Goal: Task Accomplishment & Management: Use online tool/utility

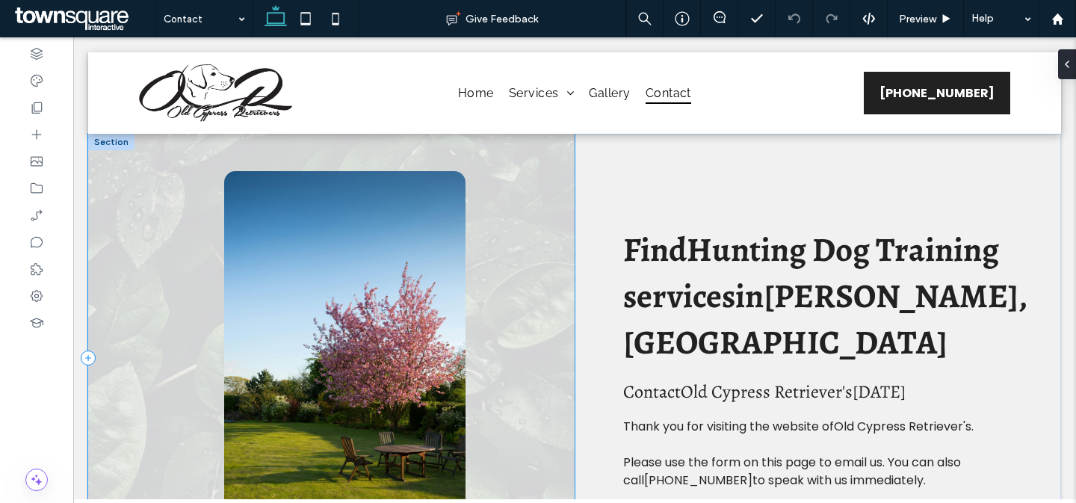
click at [500, 190] on div at bounding box center [331, 358] width 486 height 448
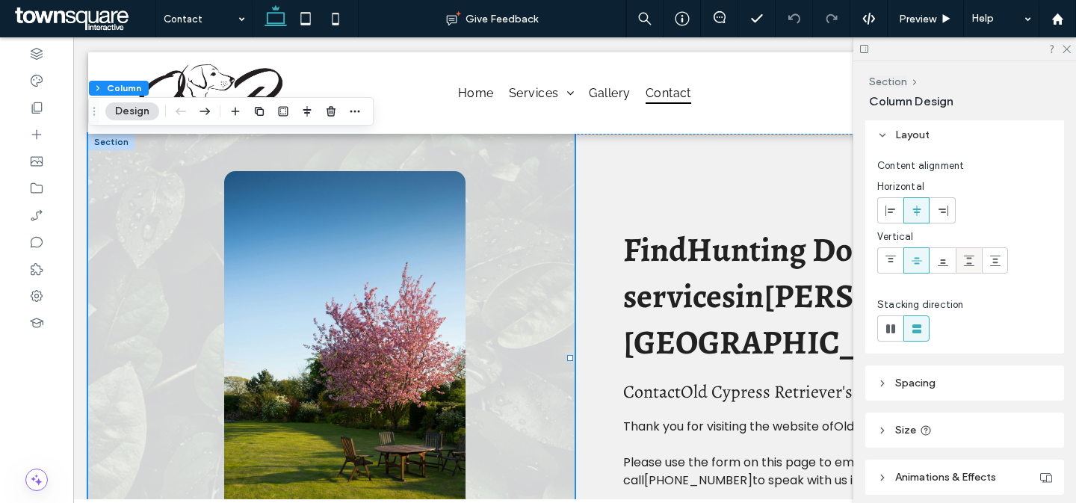
scroll to position [108, 0]
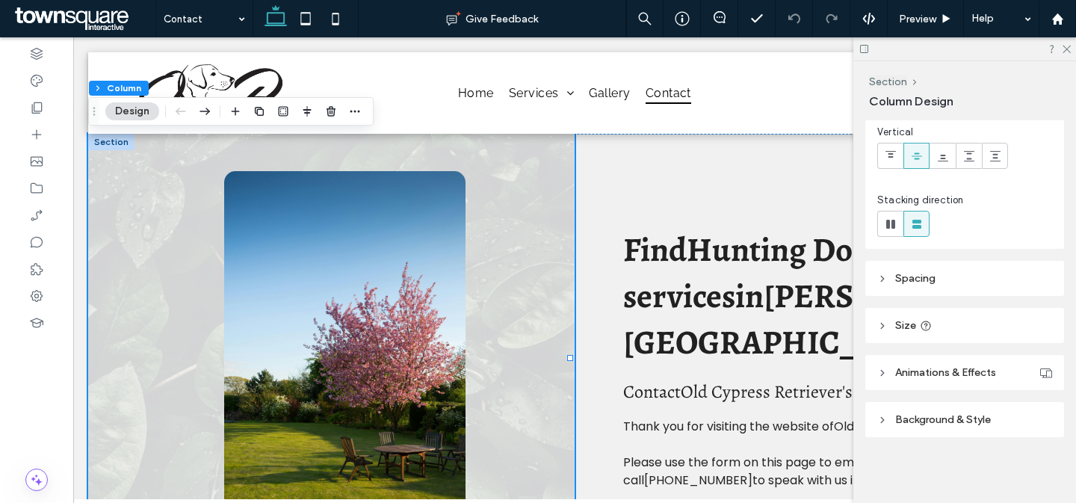
click at [969, 403] on header "Background & Style" at bounding box center [964, 419] width 199 height 35
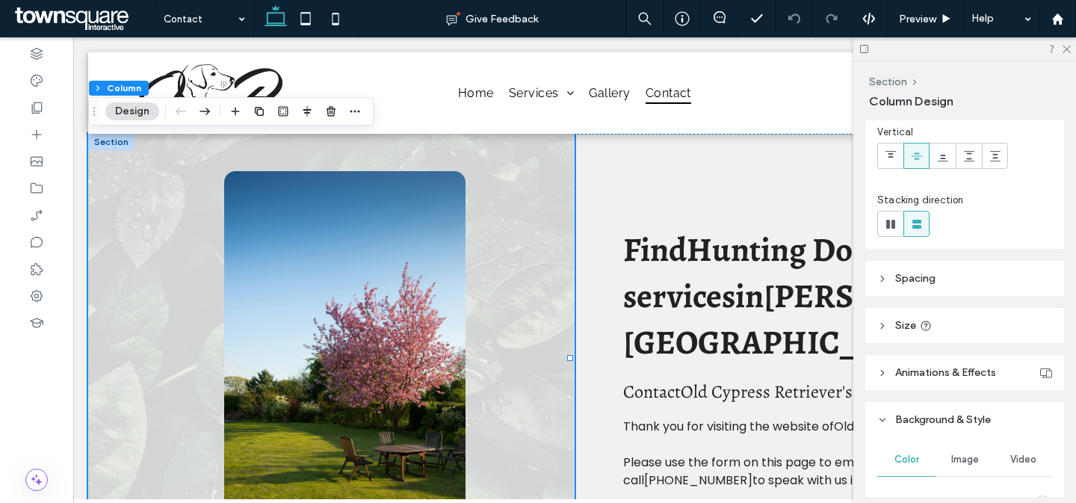
click at [960, 451] on div "Image" at bounding box center [964, 459] width 58 height 33
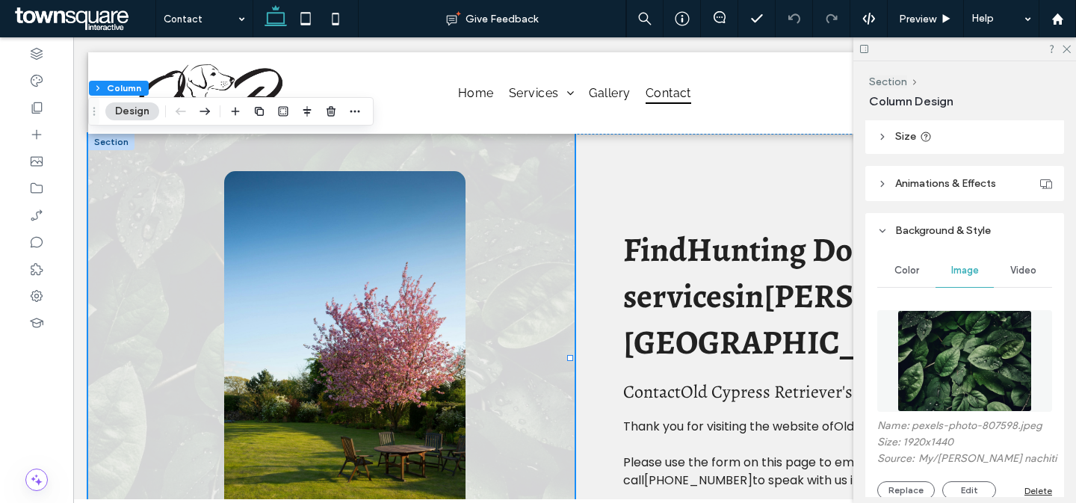
scroll to position [321, 0]
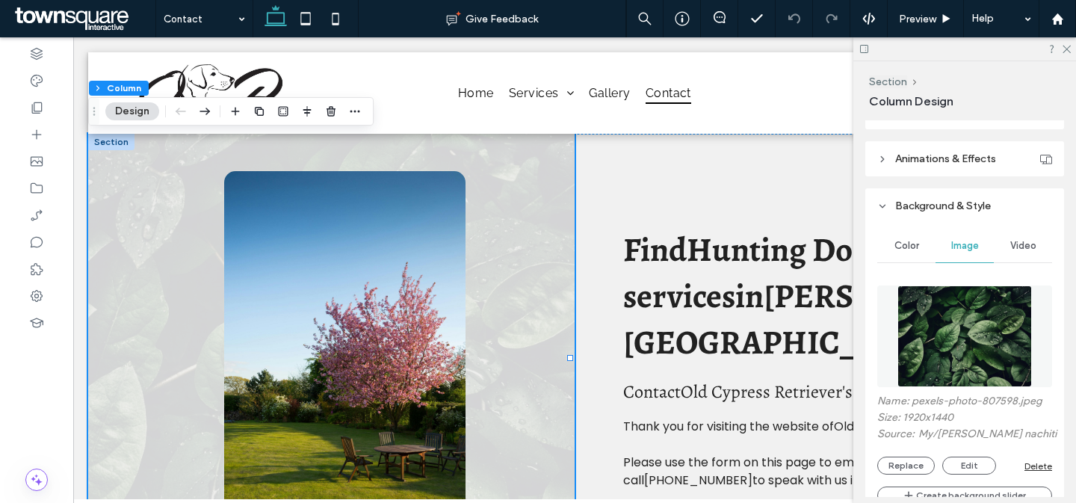
click at [981, 329] on img at bounding box center [964, 336] width 135 height 102
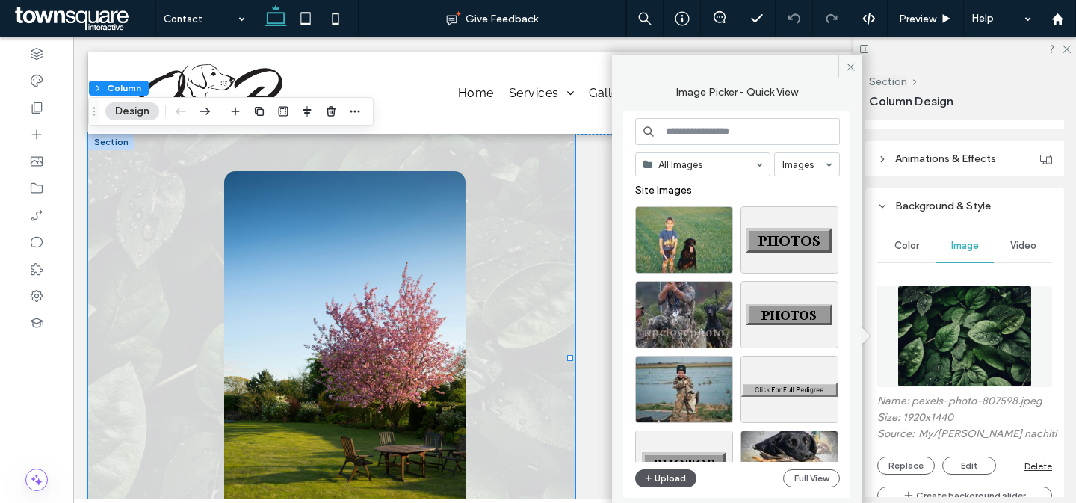
click at [660, 479] on button "Upload" at bounding box center [665, 478] width 61 height 18
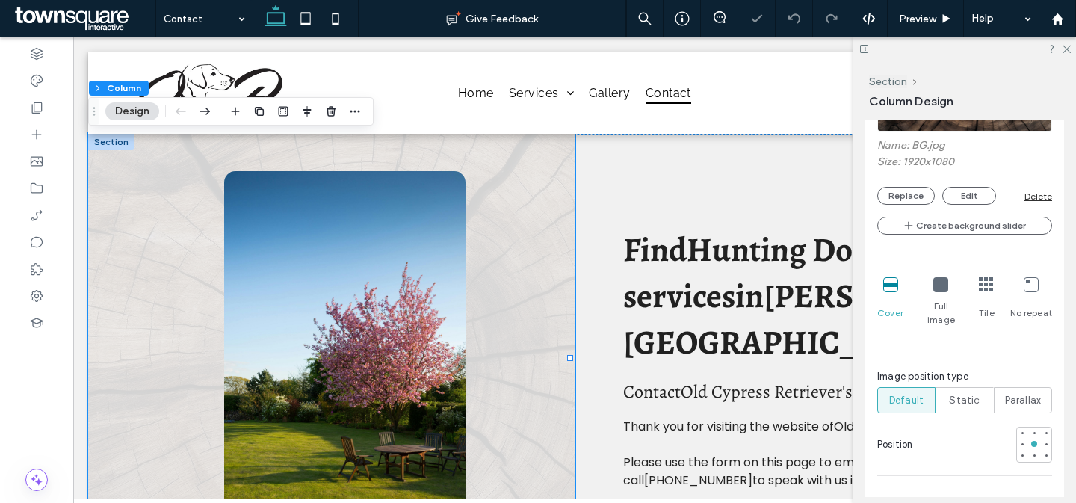
scroll to position [636, 0]
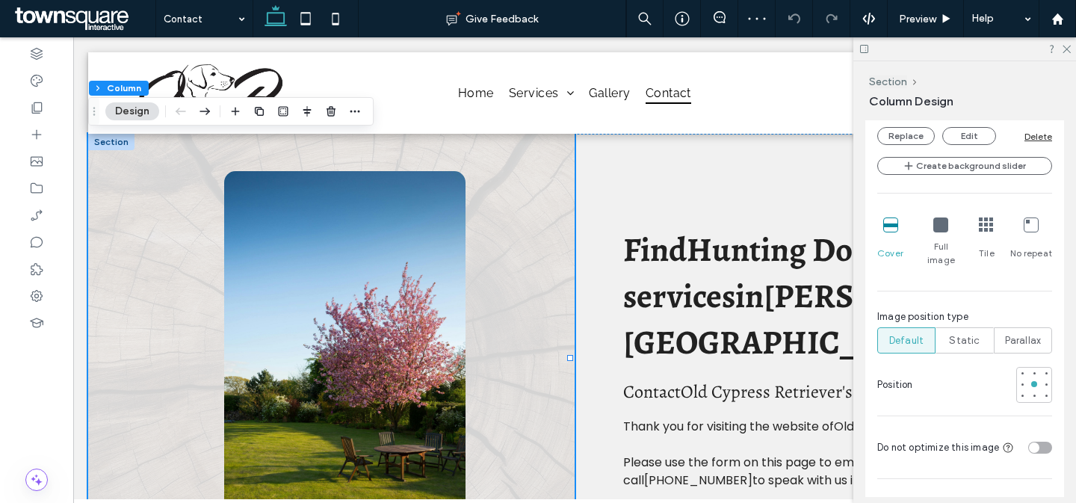
click at [1039, 367] on div at bounding box center [1034, 385] width 36 height 36
click at [1043, 381] on div at bounding box center [1046, 384] width 6 height 6
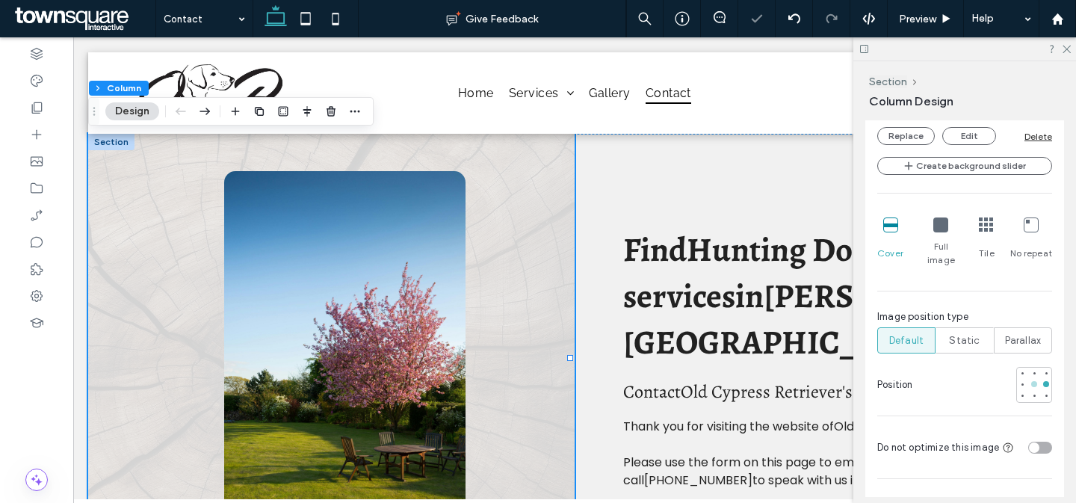
click at [1029, 379] on div at bounding box center [1034, 384] width 10 height 10
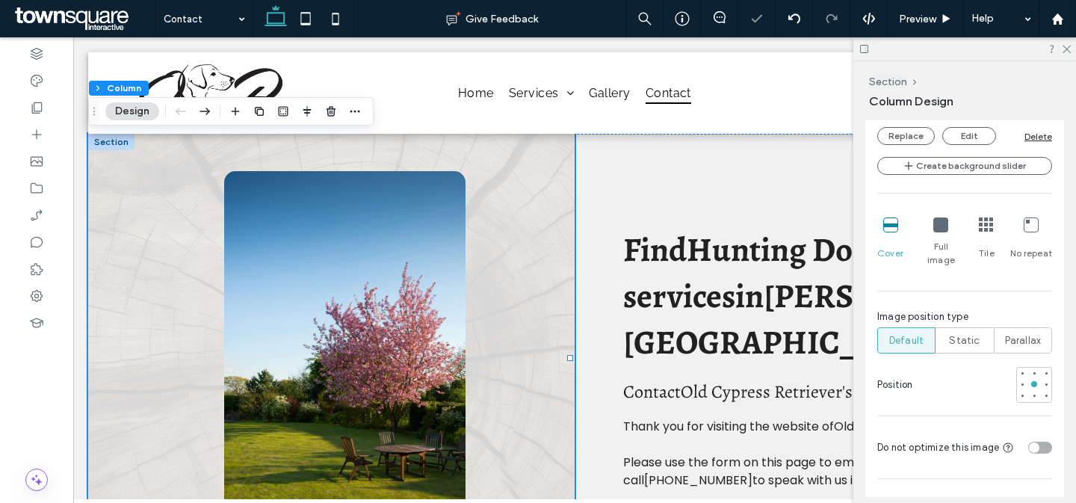
click at [1007, 371] on div at bounding box center [985, 385] width 133 height 36
click at [1019, 381] on div at bounding box center [1022, 384] width 6 height 6
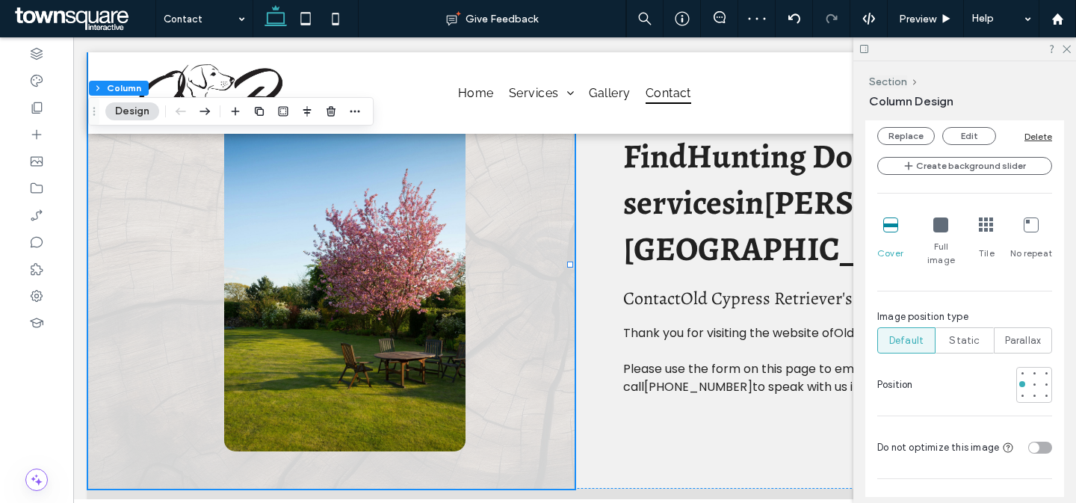
scroll to position [888, 0]
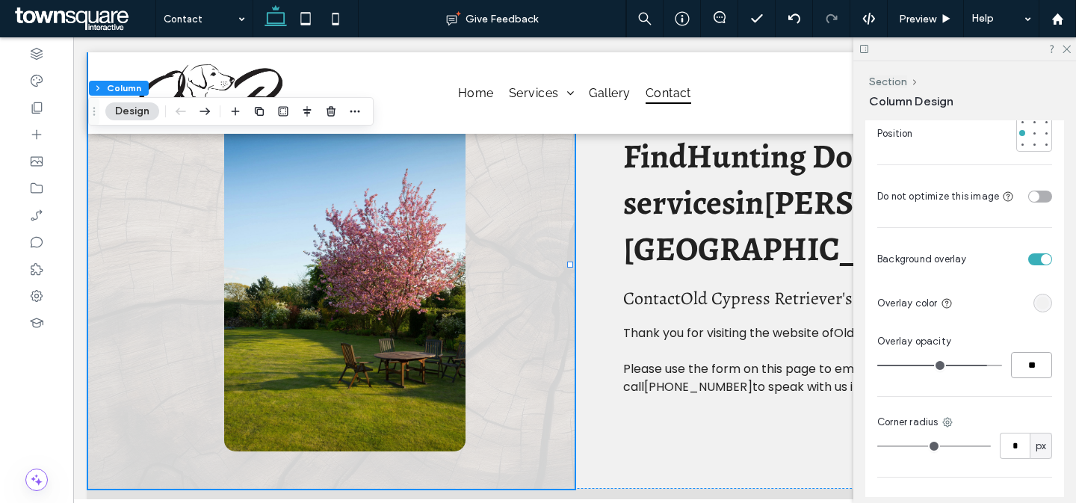
click at [1032, 352] on input "**" at bounding box center [1031, 365] width 41 height 26
type input "**"
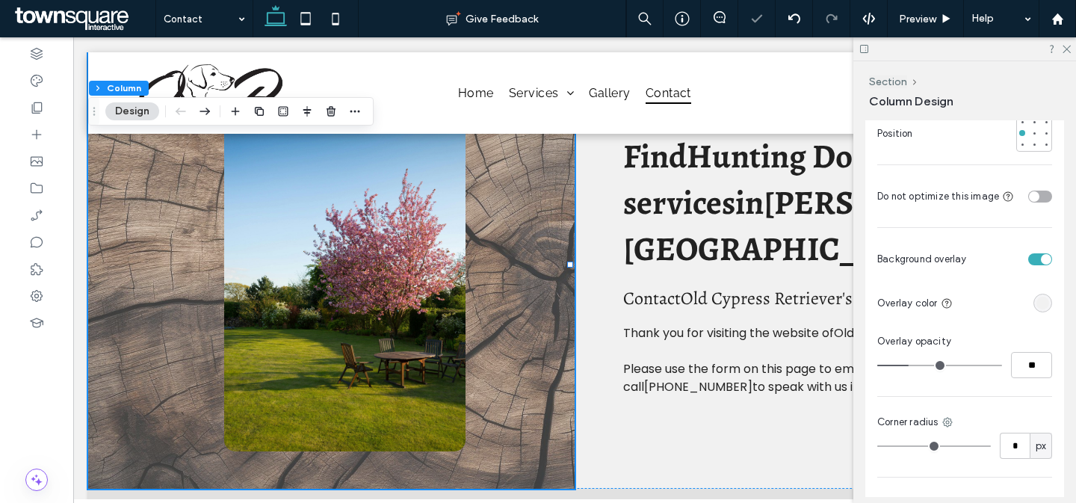
click at [1039, 317] on div "Color Image Video Name: BG.jpg Size: 1920x1080 Replace Edit Delete Create backg…" at bounding box center [964, 135] width 199 height 957
click at [1033, 294] on div "rgba(241, 241, 241, 1)" at bounding box center [1042, 303] width 19 height 19
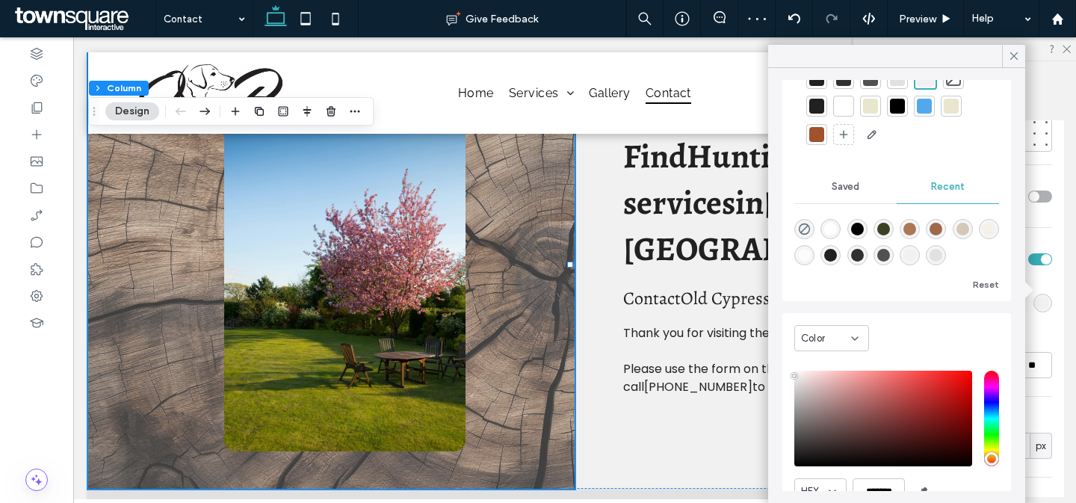
scroll to position [105, 0]
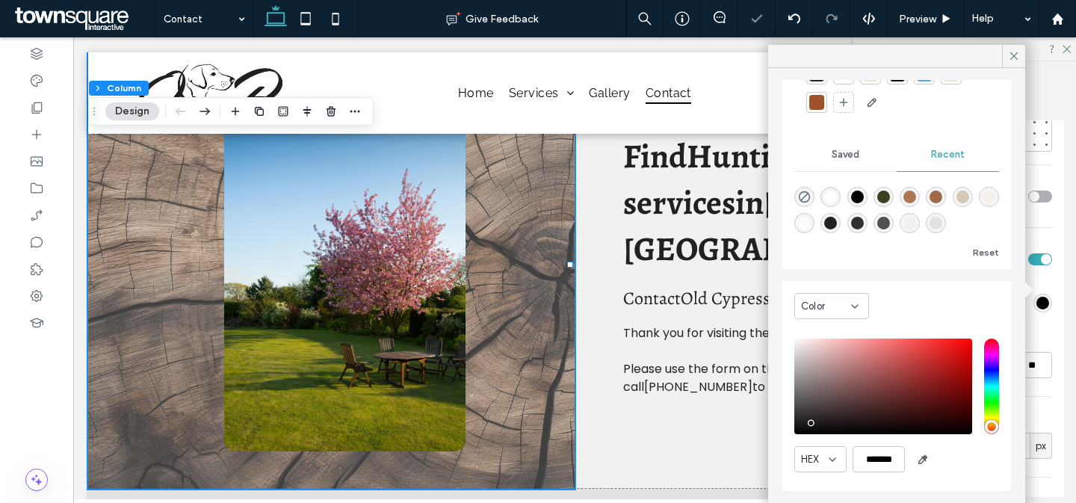
type input "*******"
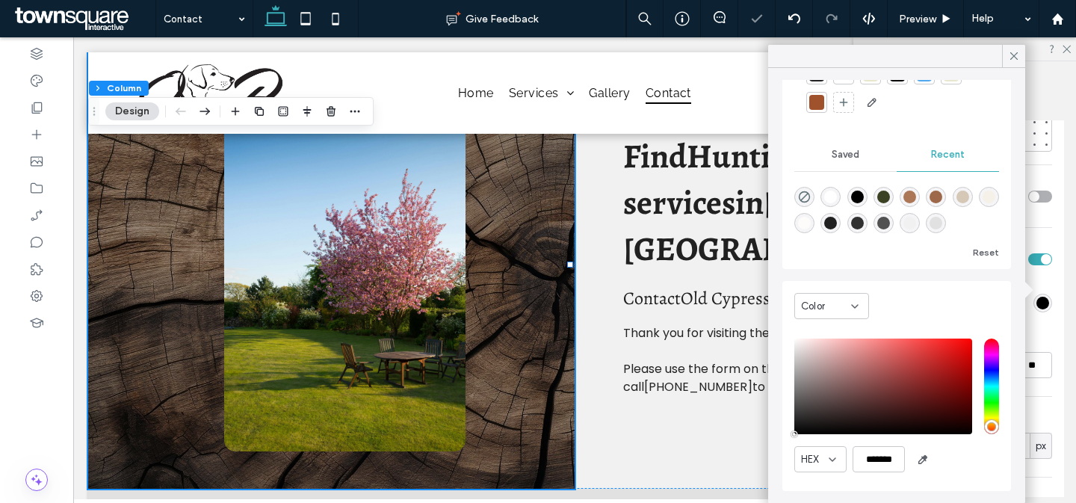
drag, startPoint x: 788, startPoint y: 470, endPoint x: 758, endPoint y: 530, distance: 67.2
click at [758, 502] on html ".wqwq-1{fill:#231f20;} .cls-1q, .cls-2q { fill-rule: evenodd; } .cls-2q { fill:…" at bounding box center [538, 251] width 1076 height 503
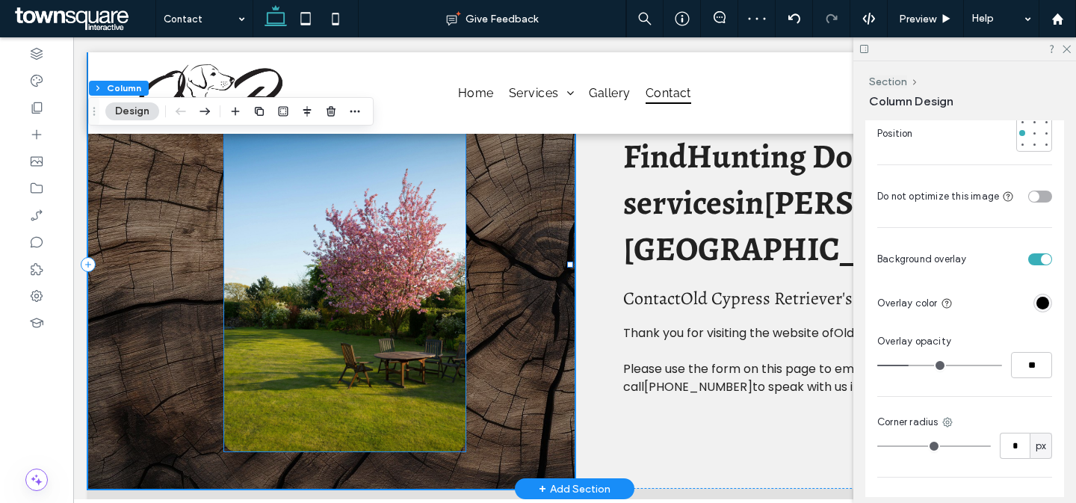
click at [294, 235] on img at bounding box center [344, 265] width 241 height 374
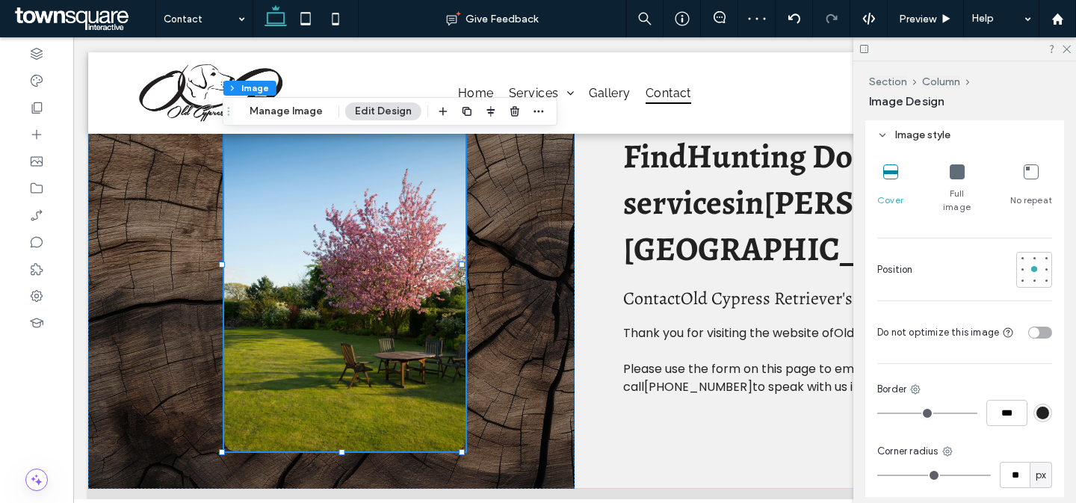
scroll to position [712, 0]
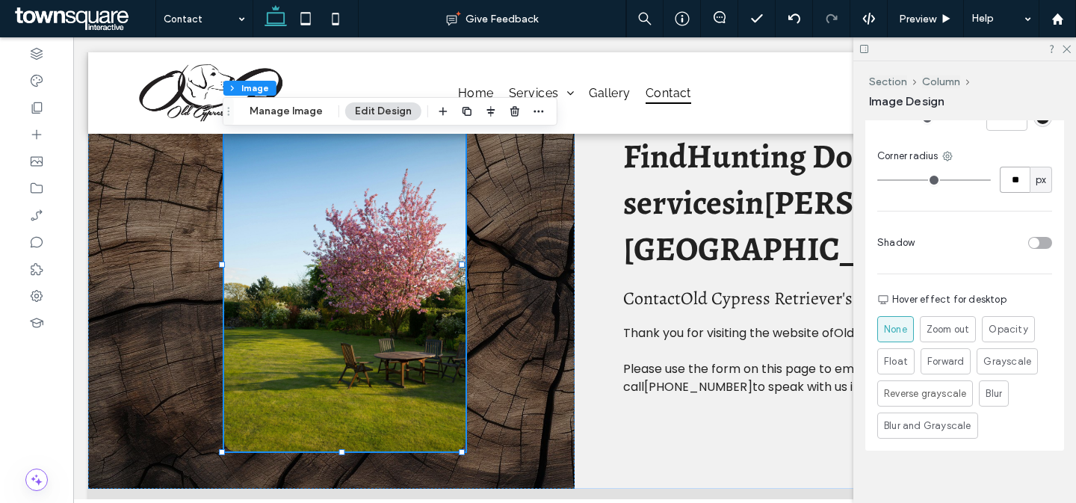
click at [1011, 167] on input "**" at bounding box center [1015, 180] width 30 height 26
type input "*"
click at [1014, 229] on div at bounding box center [985, 242] width 131 height 26
click at [1037, 237] on div "toggle" at bounding box center [1040, 243] width 24 height 12
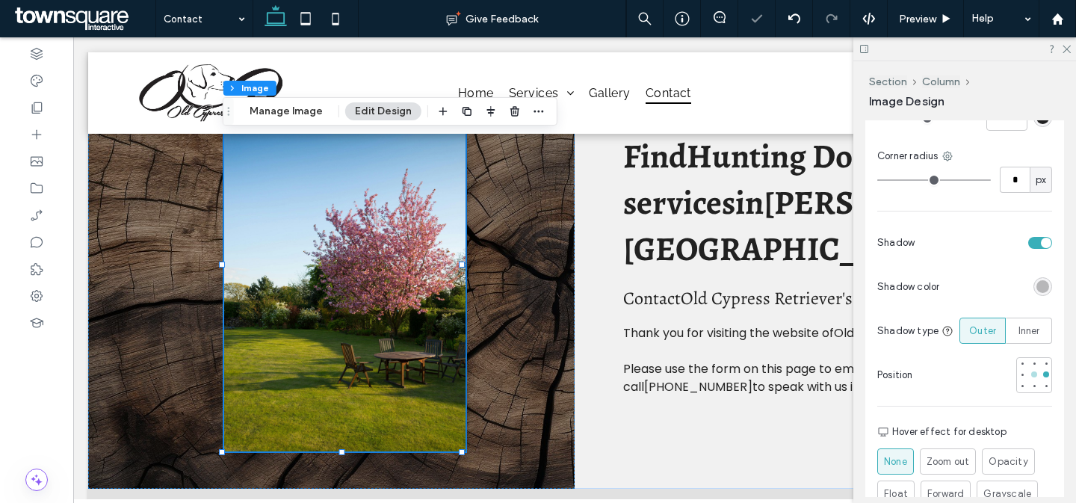
click at [1029, 369] on div at bounding box center [1034, 374] width 10 height 10
click at [1035, 277] on div "rgba(0, 0, 0, 0.25)" at bounding box center [1042, 286] width 19 height 19
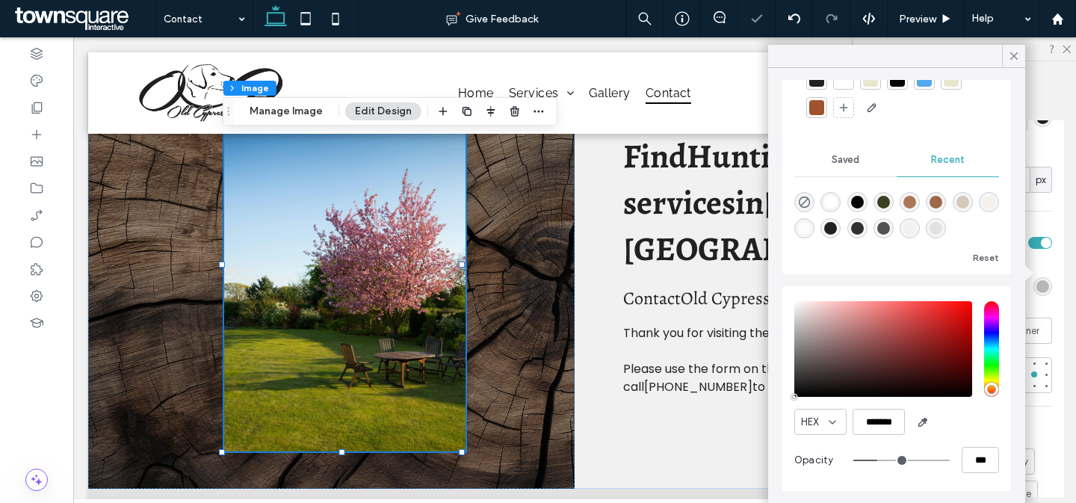
scroll to position [99, 0]
drag, startPoint x: 959, startPoint y: 460, endPoint x: 952, endPoint y: 459, distance: 7.5
click at [961, 459] on input "***" at bounding box center [979, 459] width 37 height 26
type input "**"
type input "***"
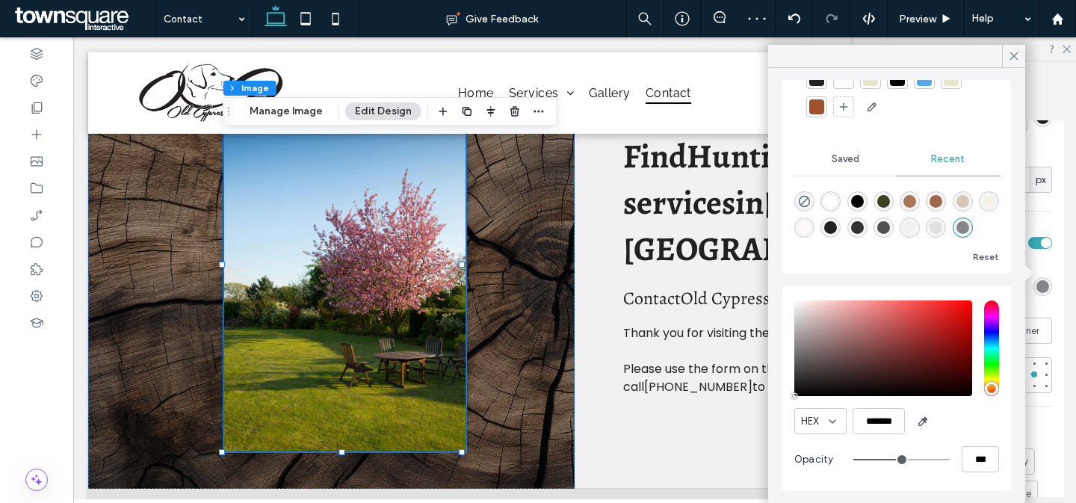
click at [973, 403] on div "HEX ******* Opacity ***" at bounding box center [896, 388] width 205 height 190
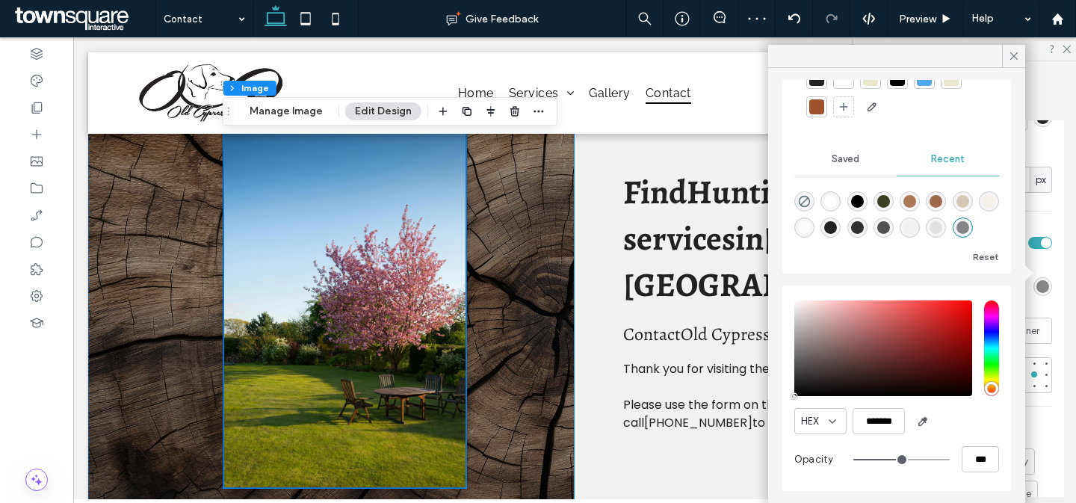
scroll to position [0, 0]
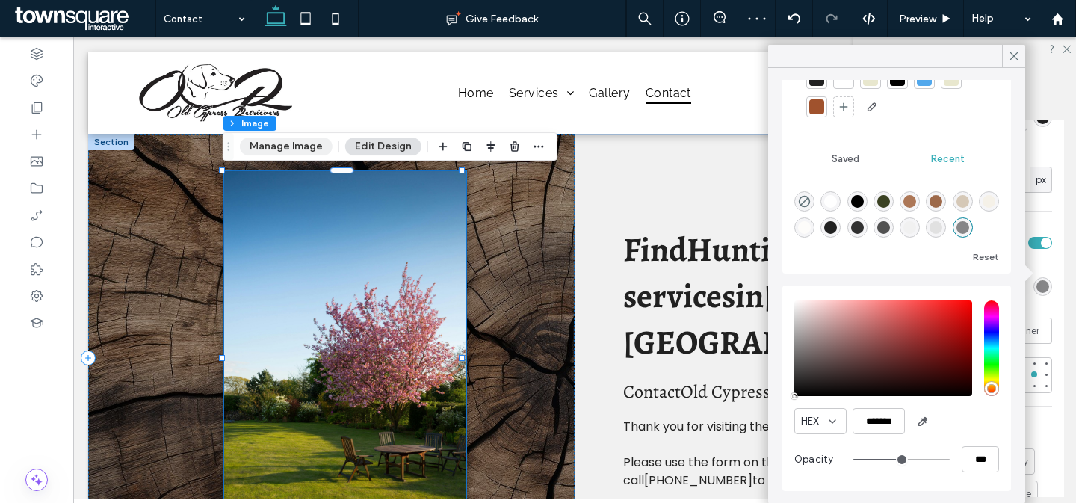
click at [303, 148] on button "Manage Image" at bounding box center [286, 146] width 93 height 18
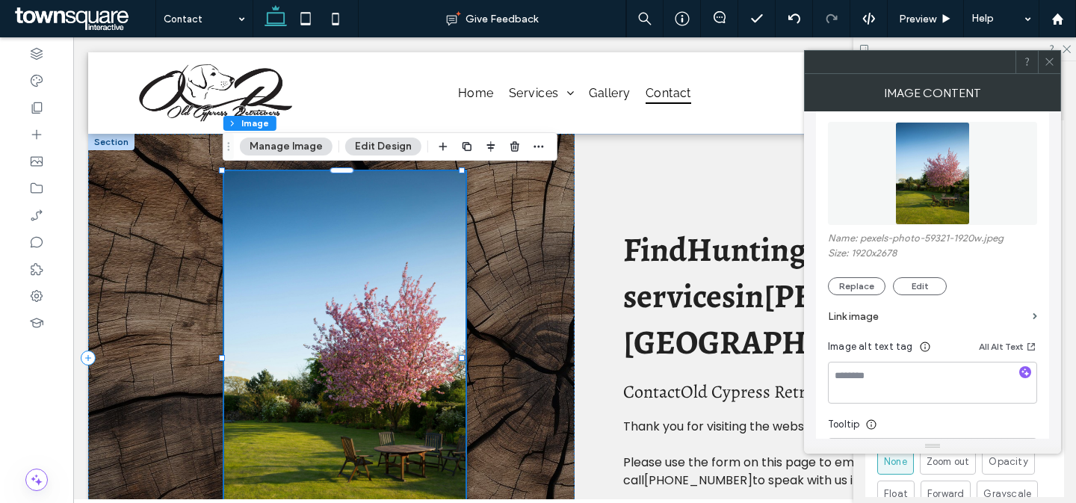
scroll to position [231, 0]
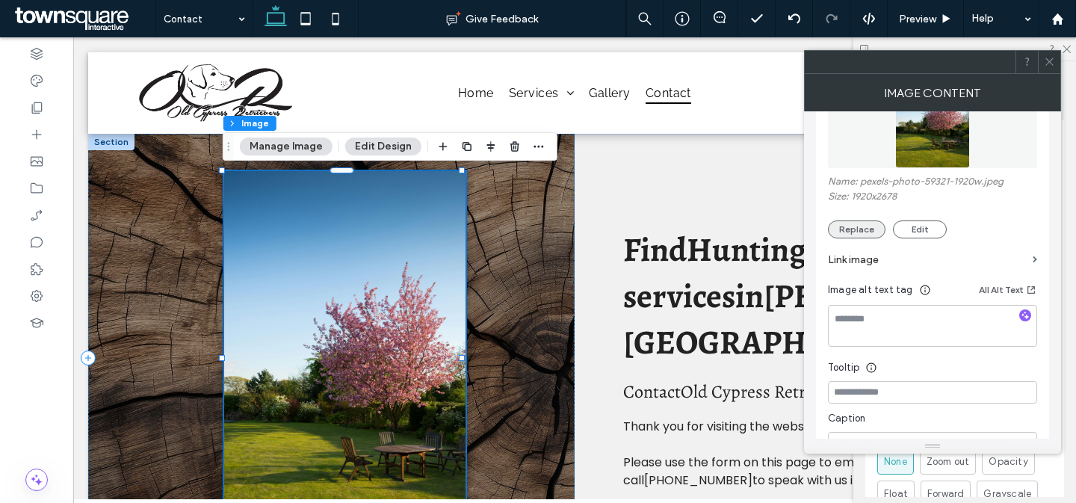
click at [854, 231] on button "Replace" at bounding box center [857, 229] width 58 height 18
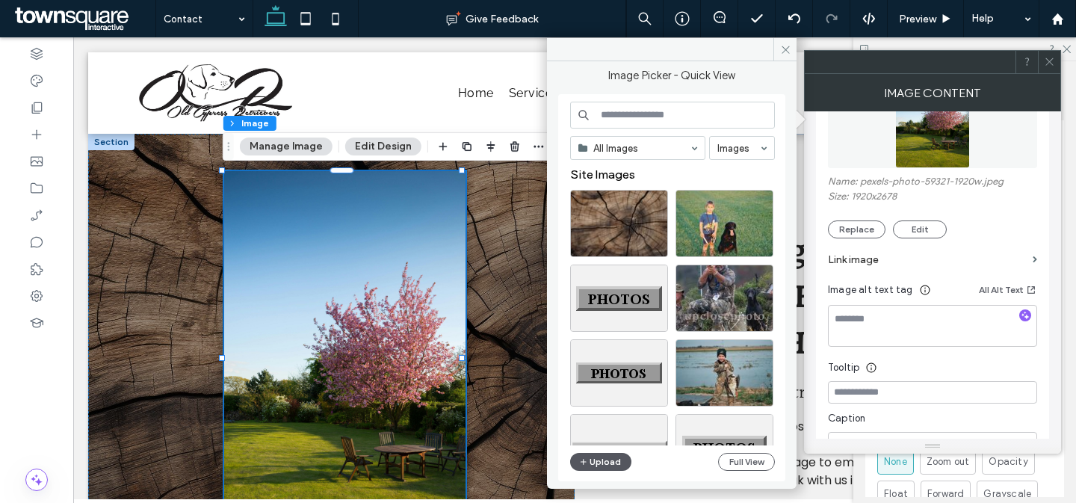
click at [607, 463] on button "Upload" at bounding box center [600, 462] width 61 height 18
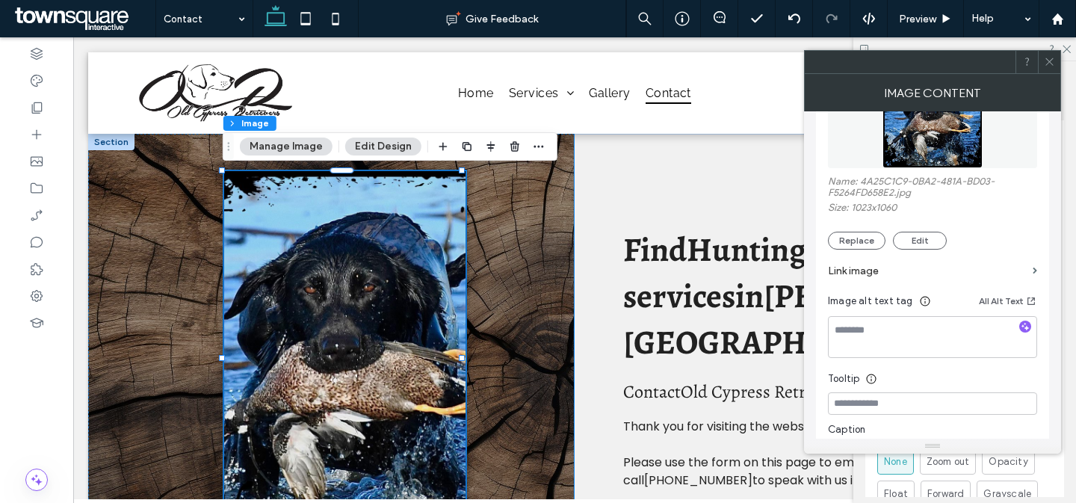
click at [683, 209] on div "Find Hunting Dog Training services in [GEOGRAPHIC_DATA], [GEOGRAPHIC_DATA] Cont…" at bounding box center [817, 358] width 486 height 448
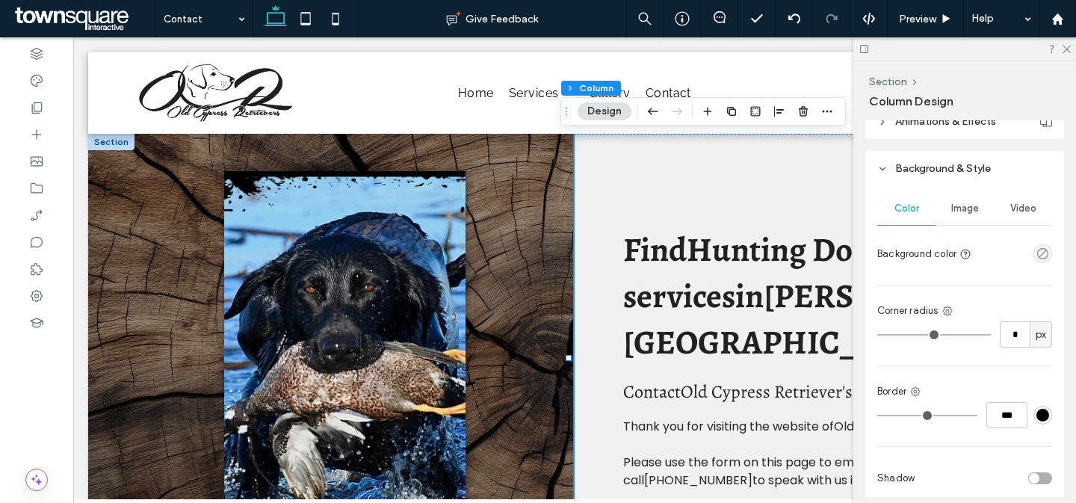
scroll to position [424, 0]
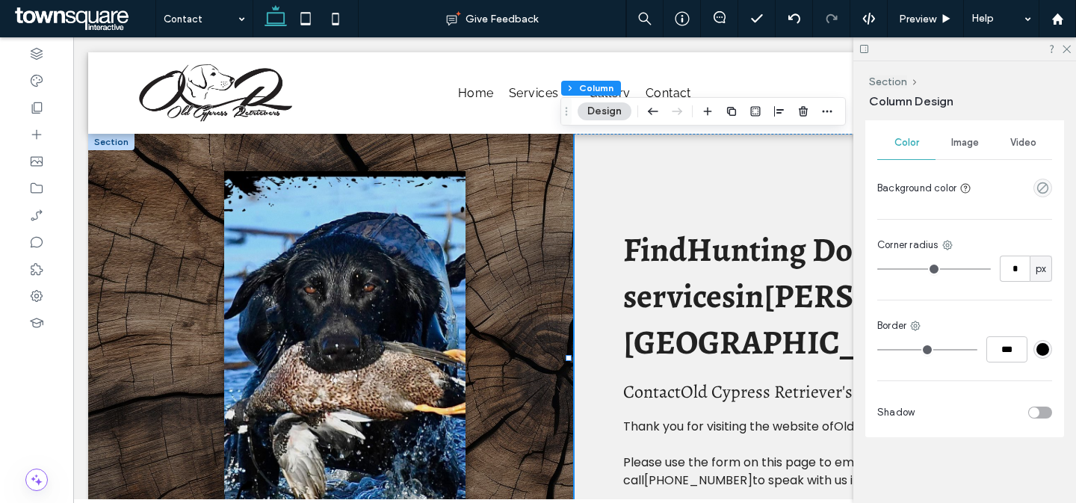
click at [1041, 196] on div at bounding box center [1042, 188] width 19 height 19
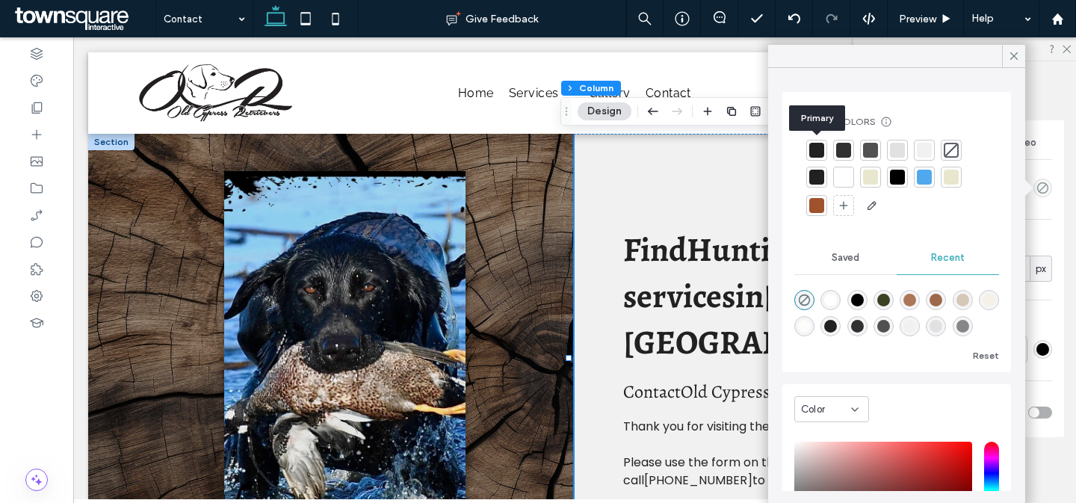
click at [814, 154] on div at bounding box center [816, 150] width 15 height 15
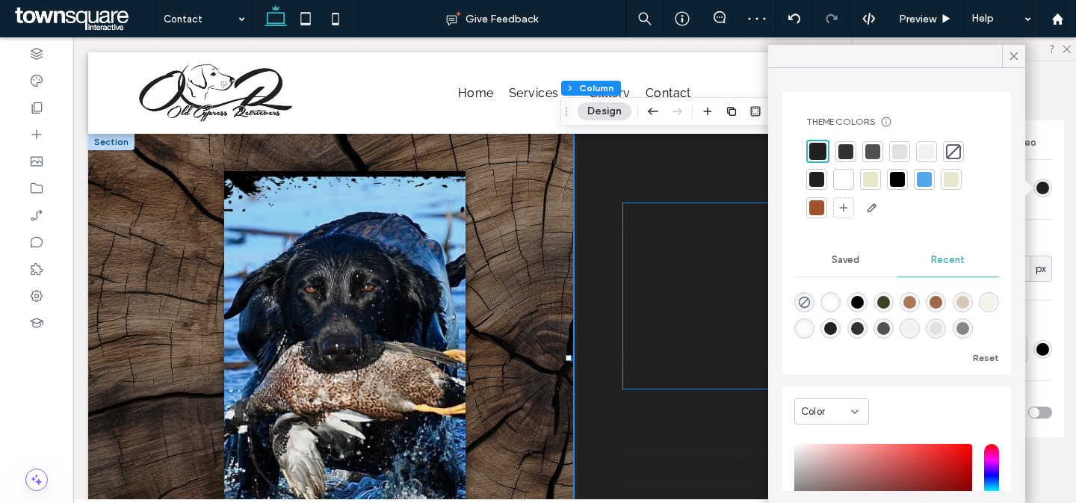
click at [681, 281] on span "Find Hunting Dog Training services in [GEOGRAPHIC_DATA], [GEOGRAPHIC_DATA]" at bounding box center [811, 295] width 376 height 185
click at [681, 281] on div "Find Hunting Dog Training services in [GEOGRAPHIC_DATA], [GEOGRAPHIC_DATA]" at bounding box center [817, 295] width 389 height 185
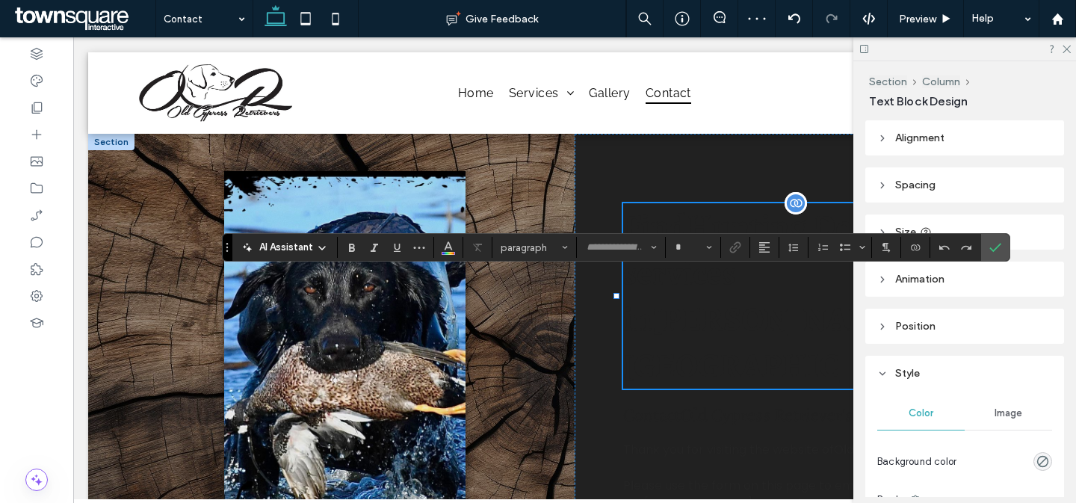
type input "********"
type input "**"
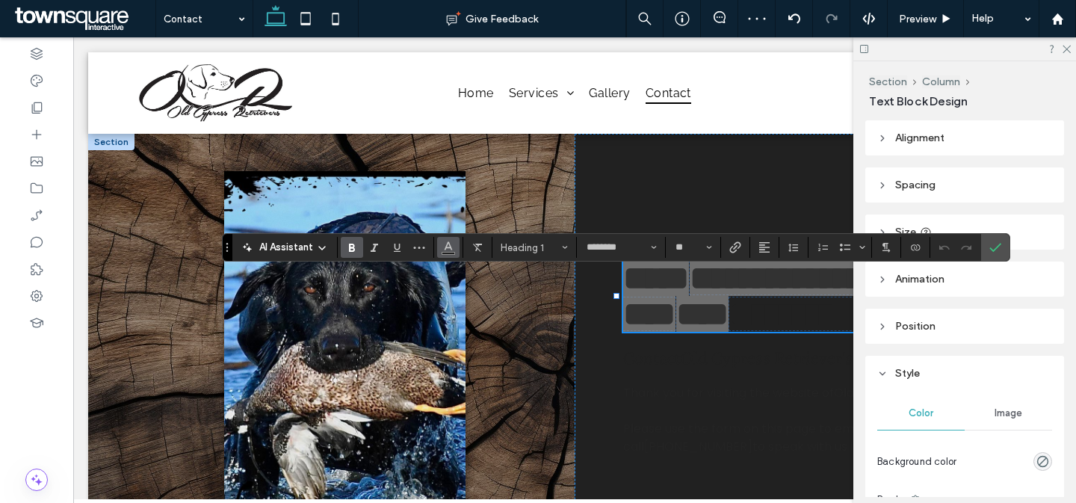
click at [451, 255] on span "Color" at bounding box center [448, 245] width 12 height 19
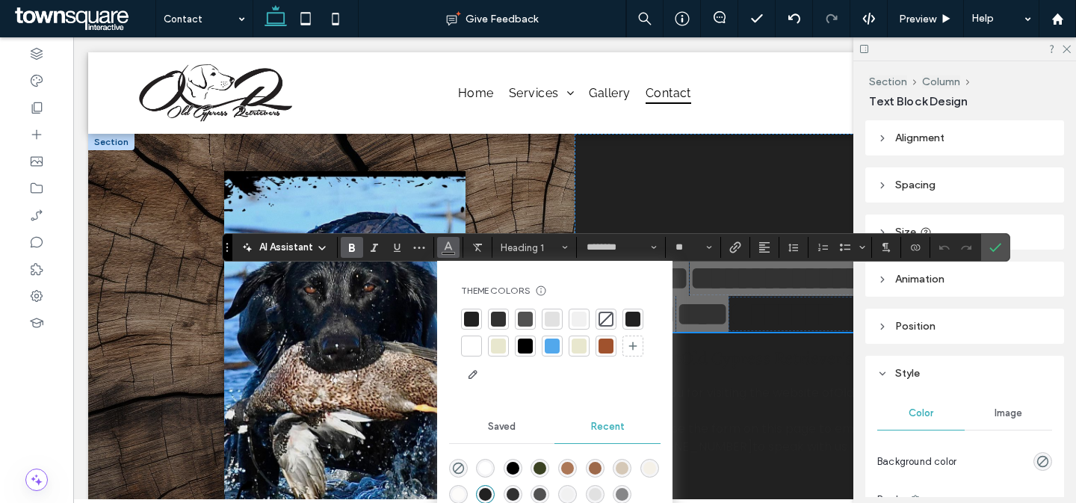
click at [554, 317] on div at bounding box center [552, 319] width 15 height 15
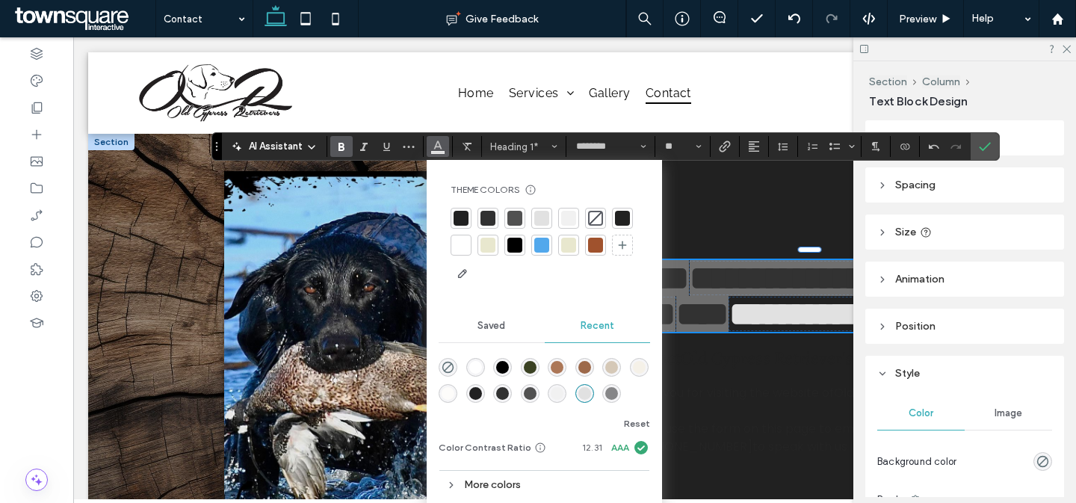
drag, startPoint x: 223, startPoint y: 244, endPoint x: 213, endPoint y: 143, distance: 102.1
click at [213, 142] on section "Drag" at bounding box center [217, 146] width 10 height 27
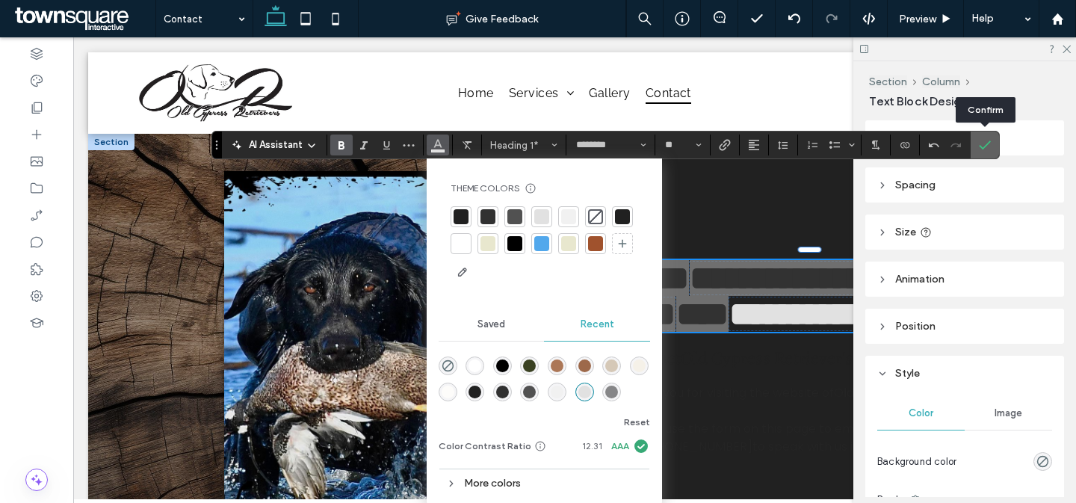
click at [978, 147] on label "Confirm" at bounding box center [984, 144] width 22 height 27
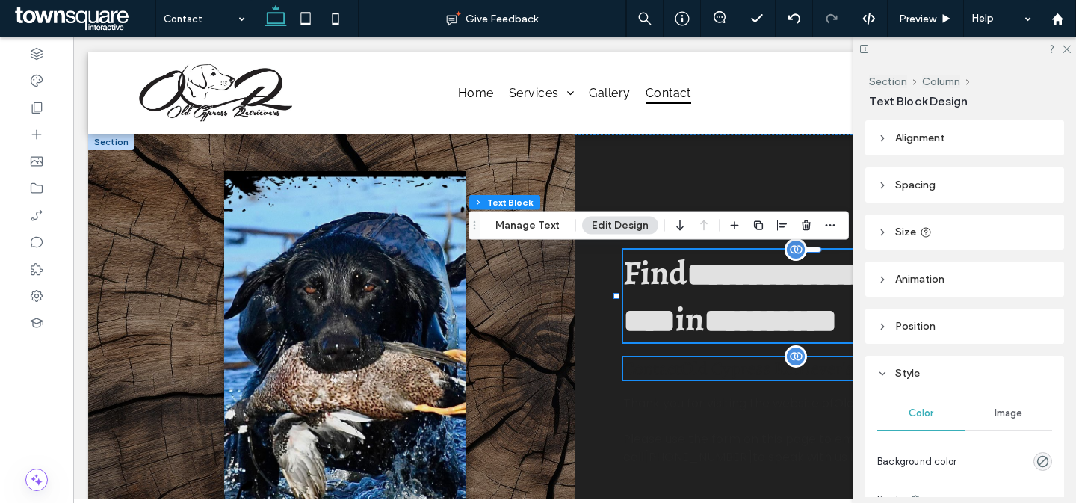
click at [723, 365] on span "Old Cypress Retriever's" at bounding box center [767, 368] width 172 height 24
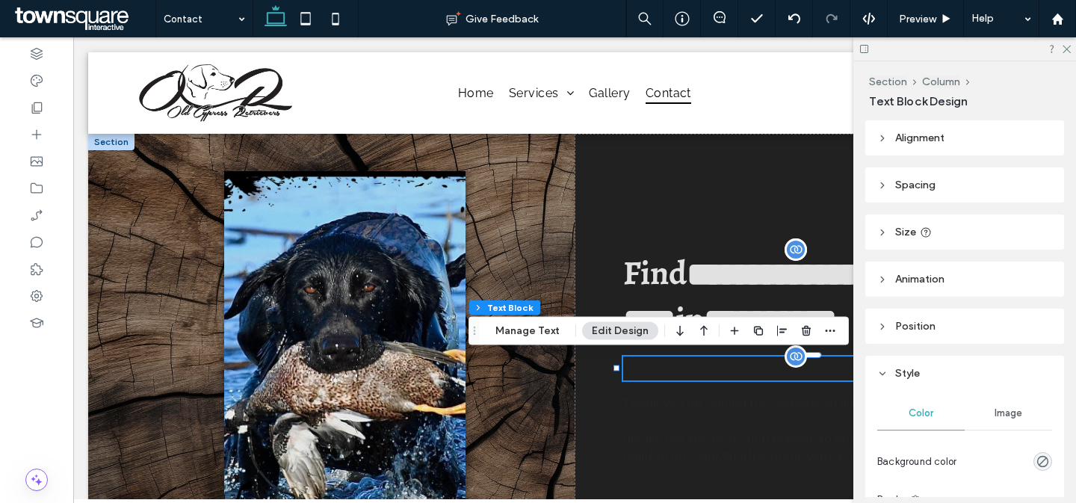
click at [723, 365] on div "Contact Old Cypress Retriever's [DATE]" at bounding box center [817, 368] width 389 height 24
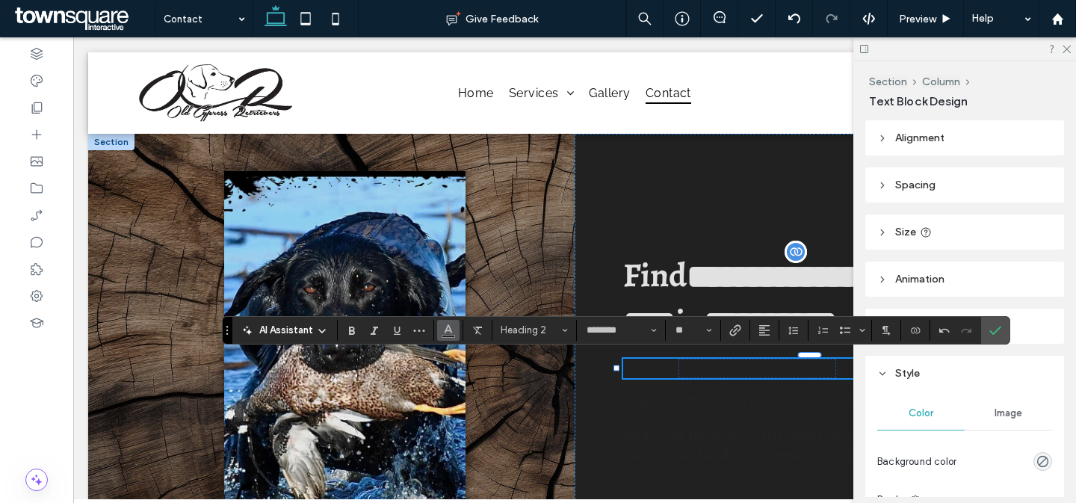
click at [447, 326] on use "Color" at bounding box center [448, 328] width 8 height 8
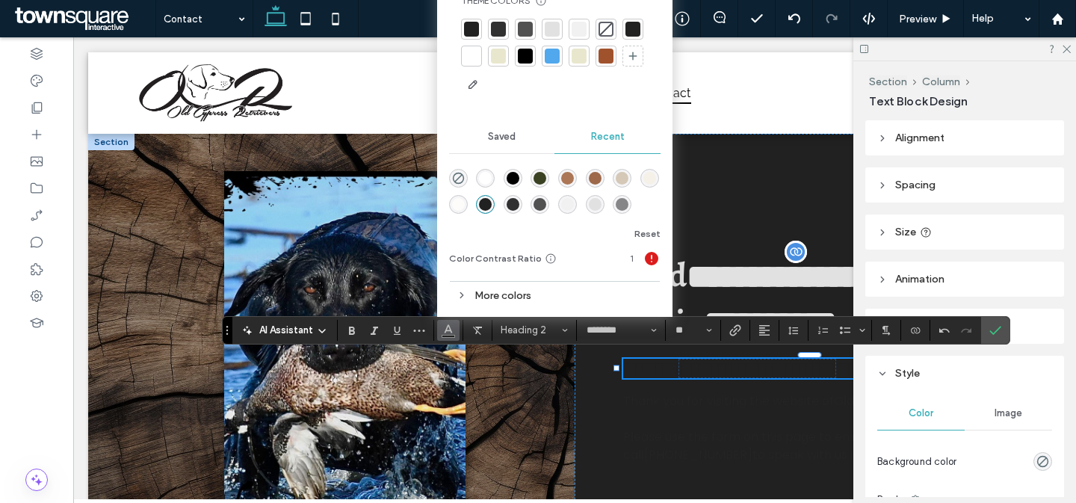
click at [468, 61] on div at bounding box center [471, 56] width 15 height 15
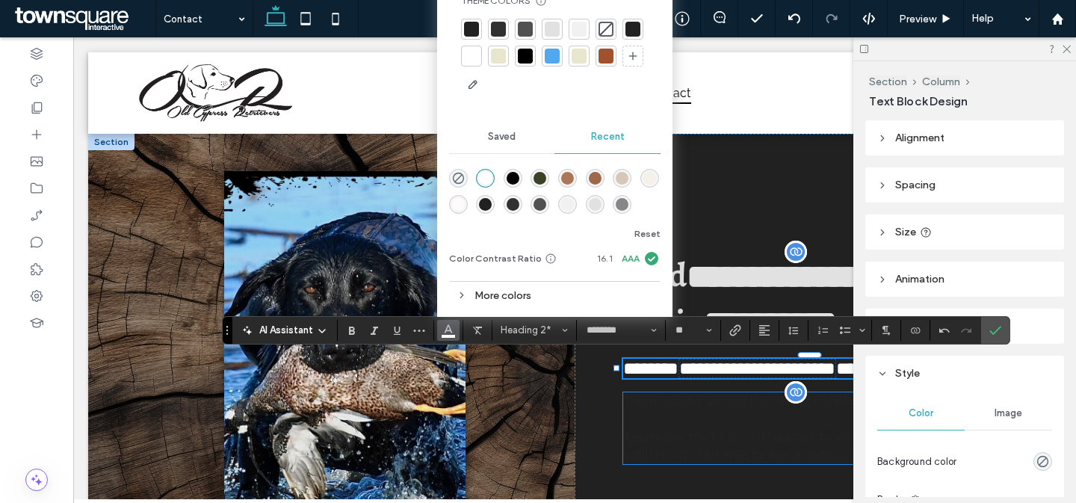
click at [721, 449] on span "[PHONE_NUMBER]" at bounding box center [698, 454] width 108 height 17
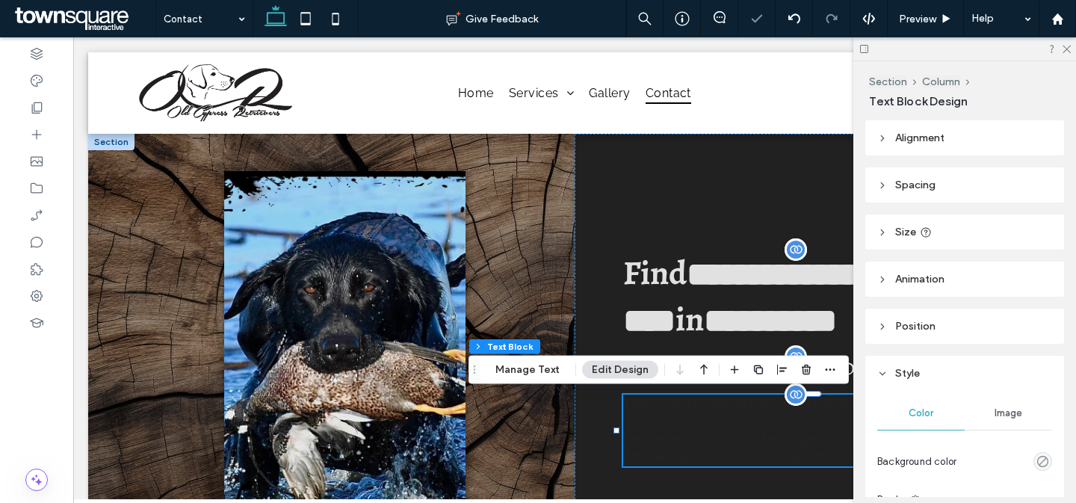
click at [721, 447] on div "Thank you for visiting the website of Old Cypress Retriever's . Please use the …" at bounding box center [817, 430] width 389 height 72
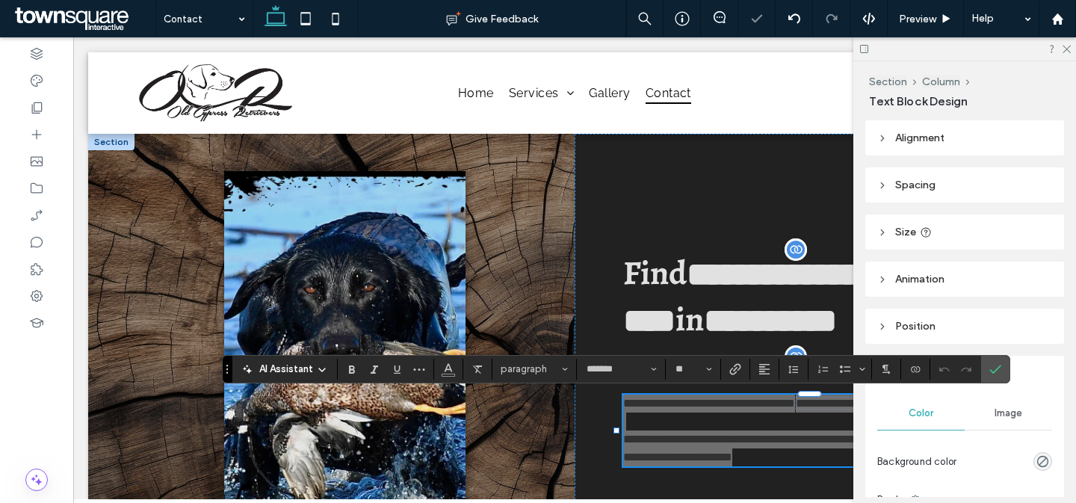
click at [460, 368] on section at bounding box center [448, 369] width 29 height 21
click at [450, 368] on use "Color" at bounding box center [448, 367] width 8 height 8
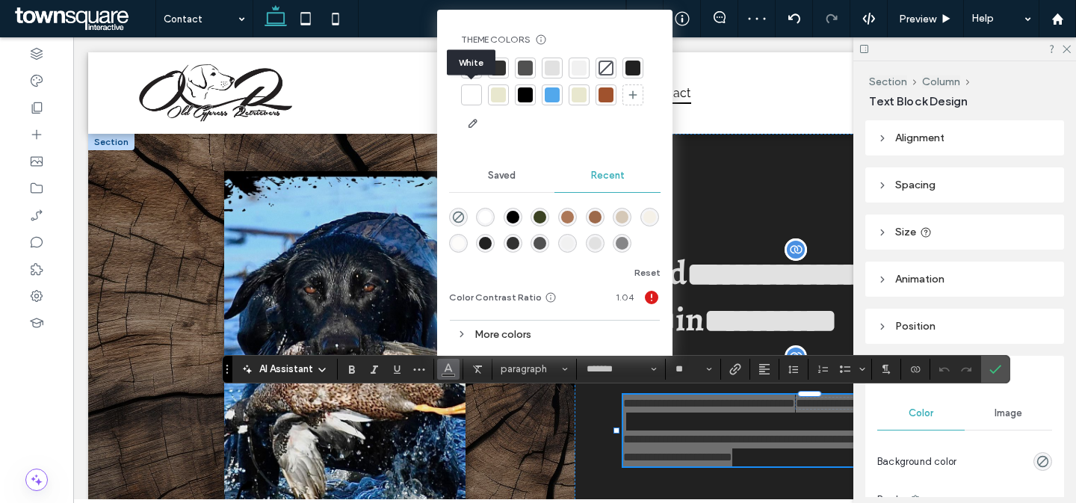
click at [469, 97] on div at bounding box center [471, 94] width 15 height 15
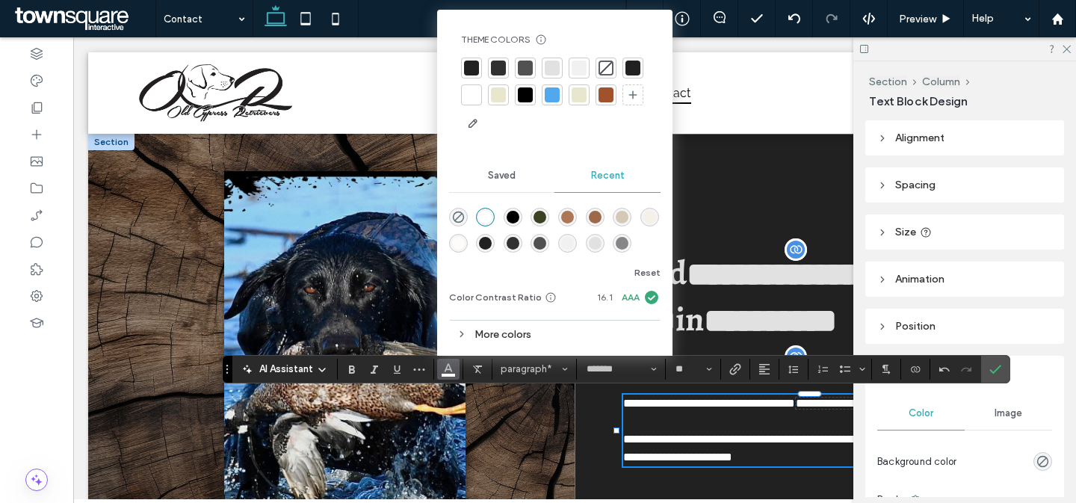
click at [763, 188] on div "**********" at bounding box center [817, 358] width 486 height 448
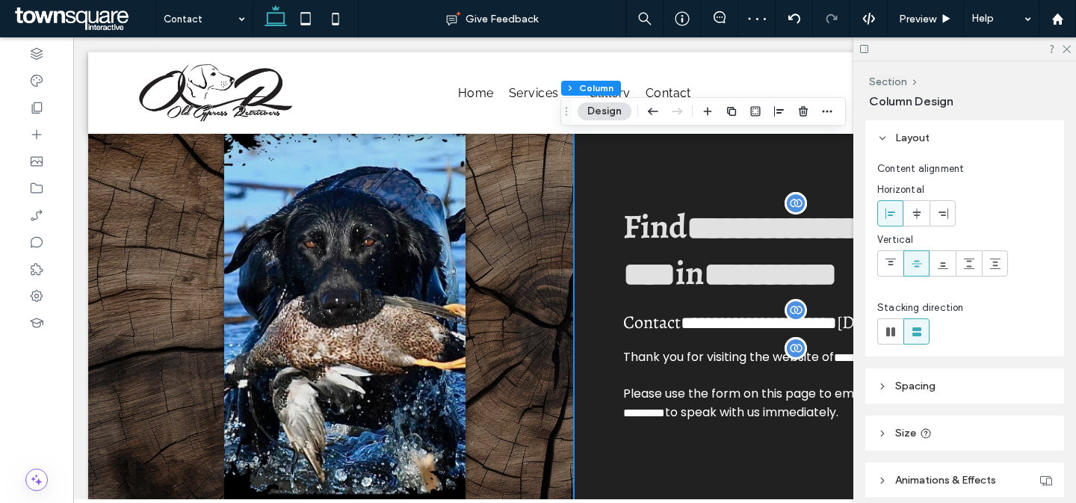
scroll to position [40, 0]
